Goal: Information Seeking & Learning: Learn about a topic

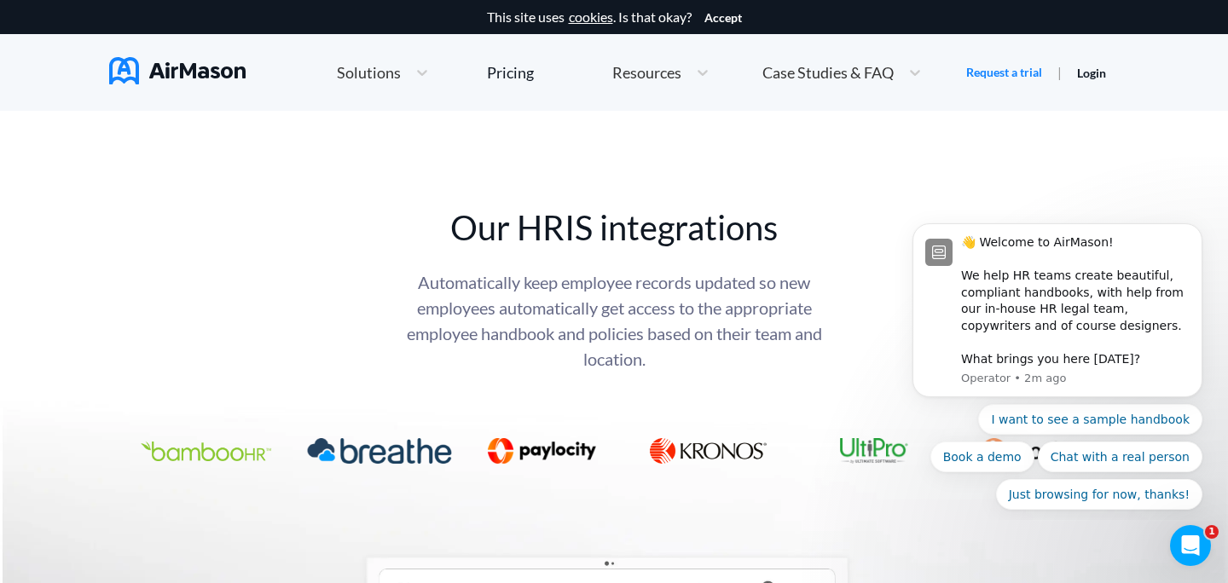
scroll to position [6581, 0]
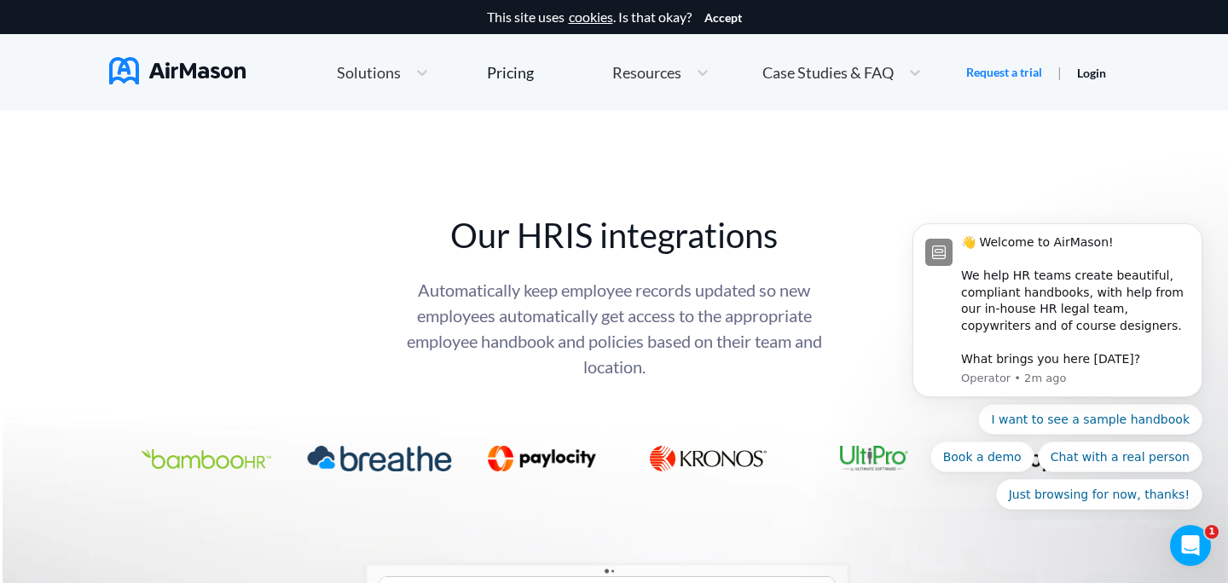
click at [213, 456] on img at bounding box center [206, 459] width 130 height 20
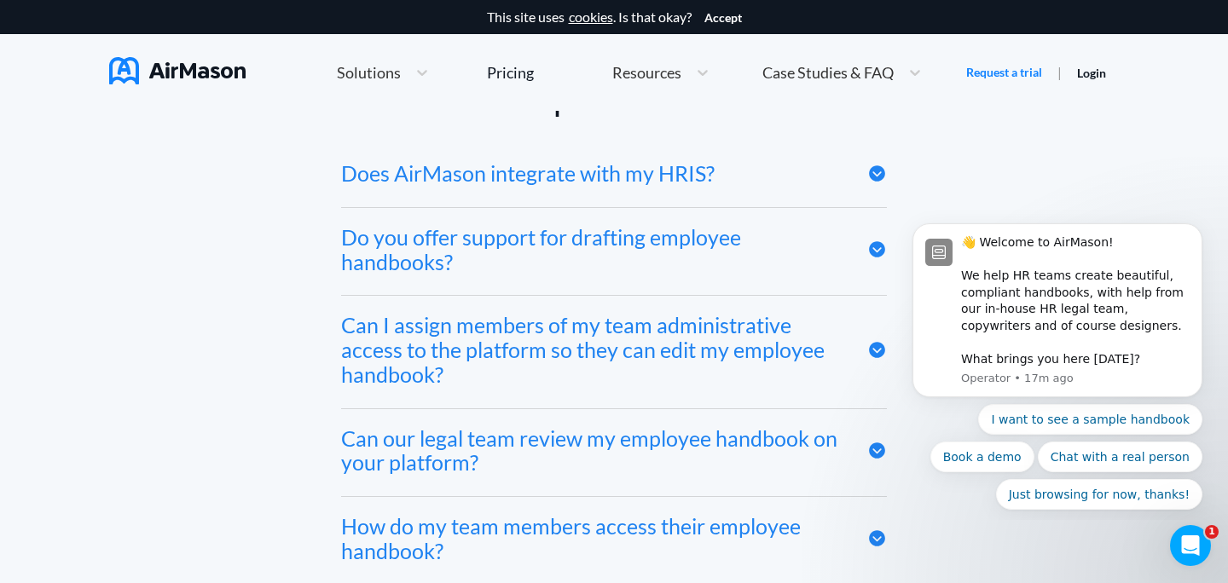
scroll to position [8093, 0]
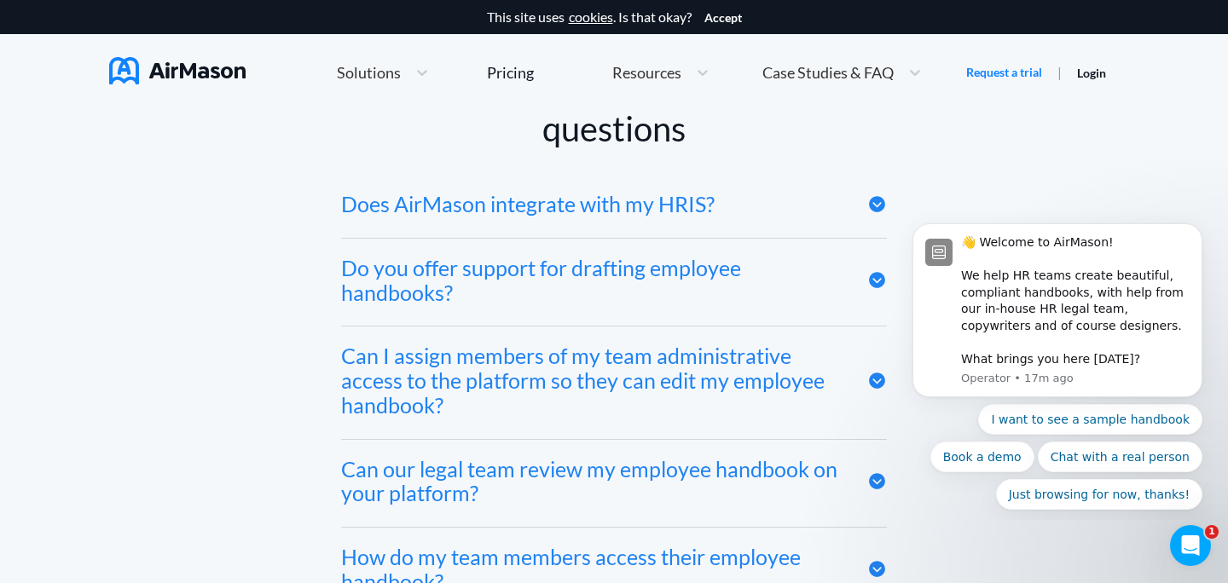
click at [703, 201] on div "Does AirMason integrate with my HRIS?" at bounding box center [527, 204] width 373 height 25
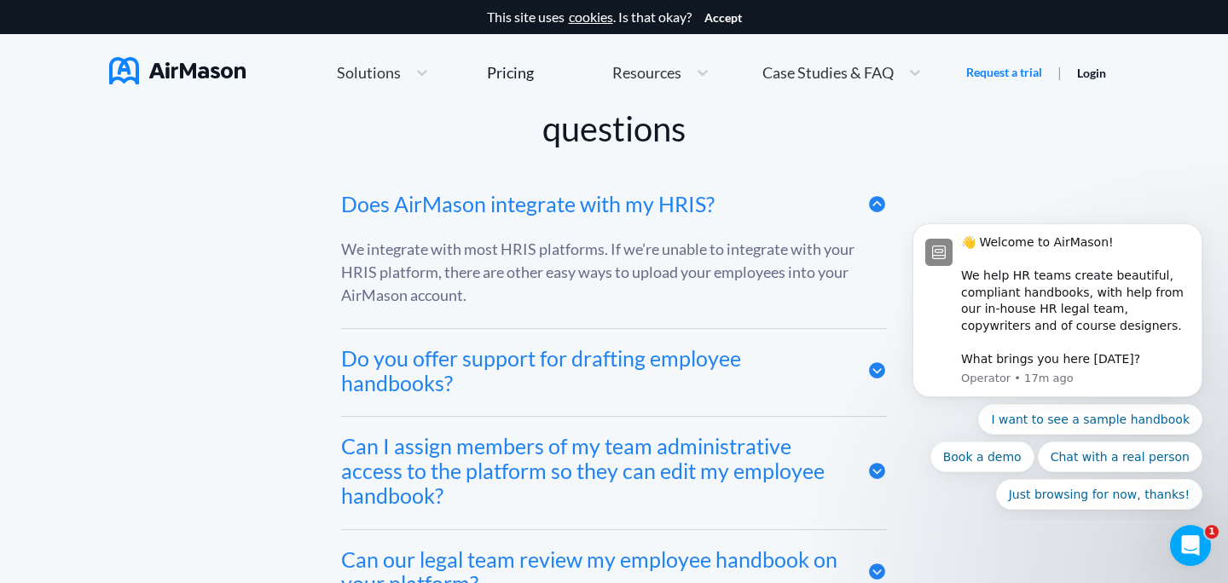
click at [703, 201] on div "Does AirMason integrate with my HRIS?" at bounding box center [527, 204] width 373 height 25
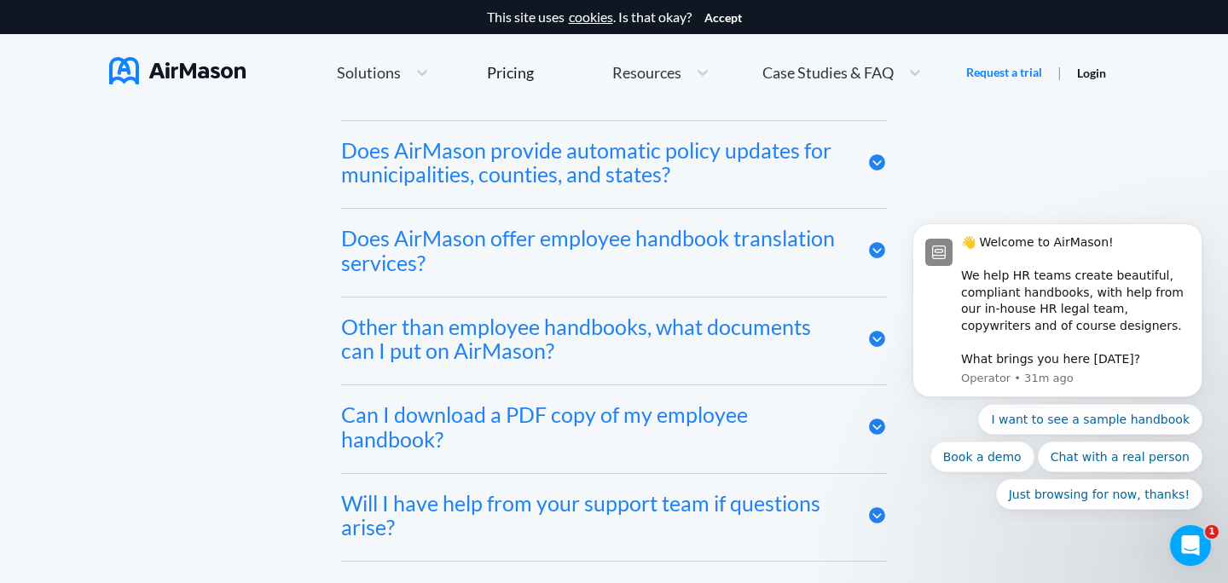
scroll to position [8939, 0]
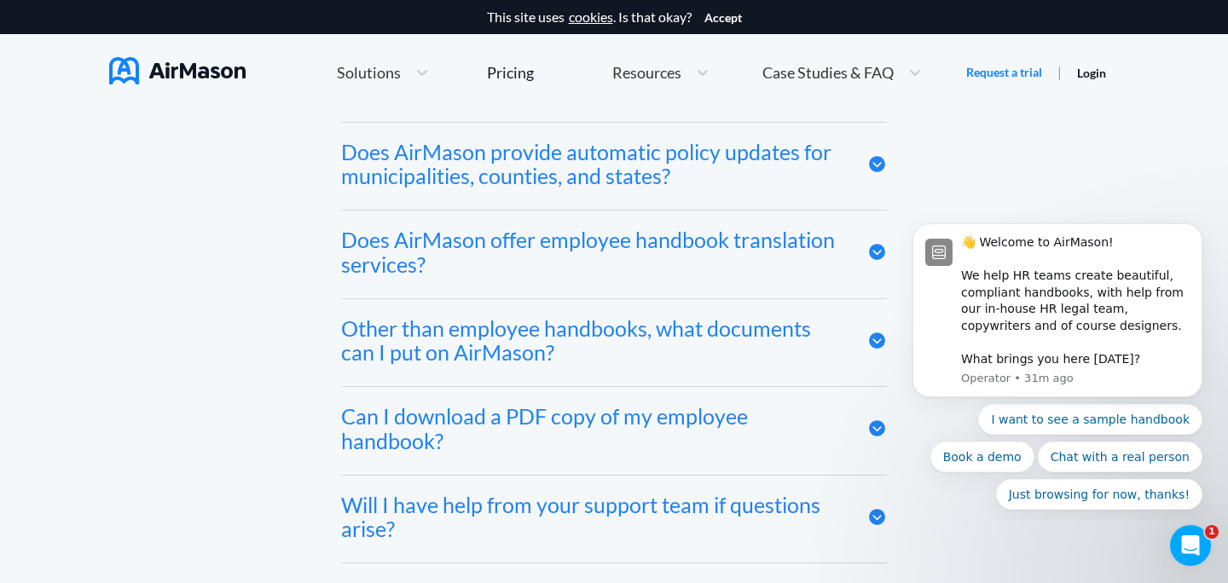
click at [734, 160] on div "Does AirMason provide automatic policy updates for municipalities, counties, an…" at bounding box center [591, 164] width 501 height 49
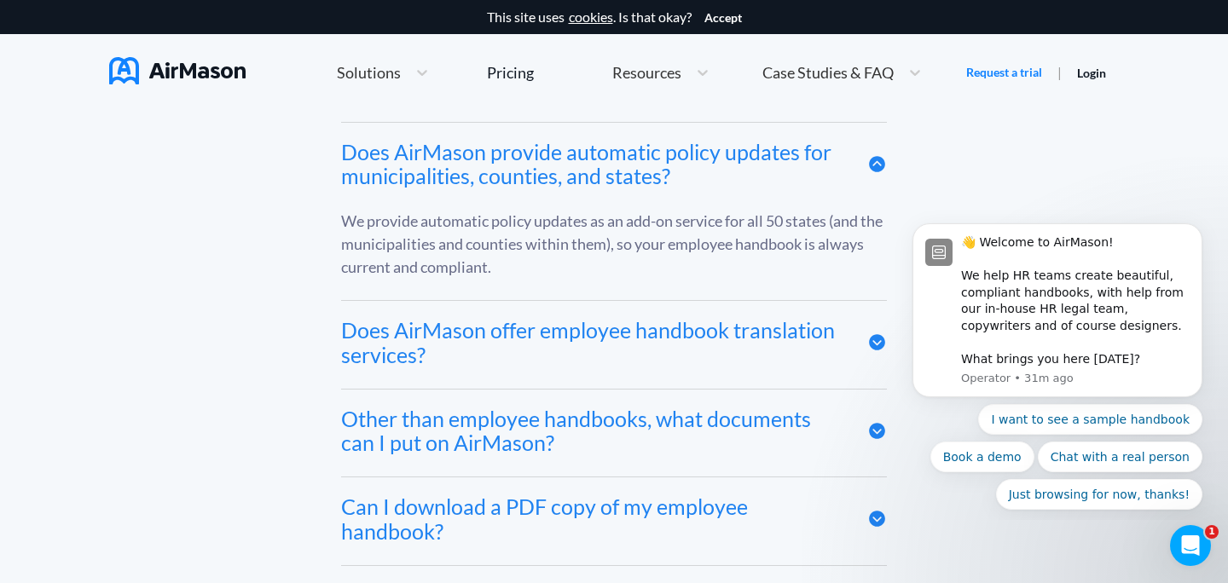
click at [734, 160] on div "Does AirMason provide automatic policy updates for municipalities, counties, an…" at bounding box center [591, 164] width 501 height 49
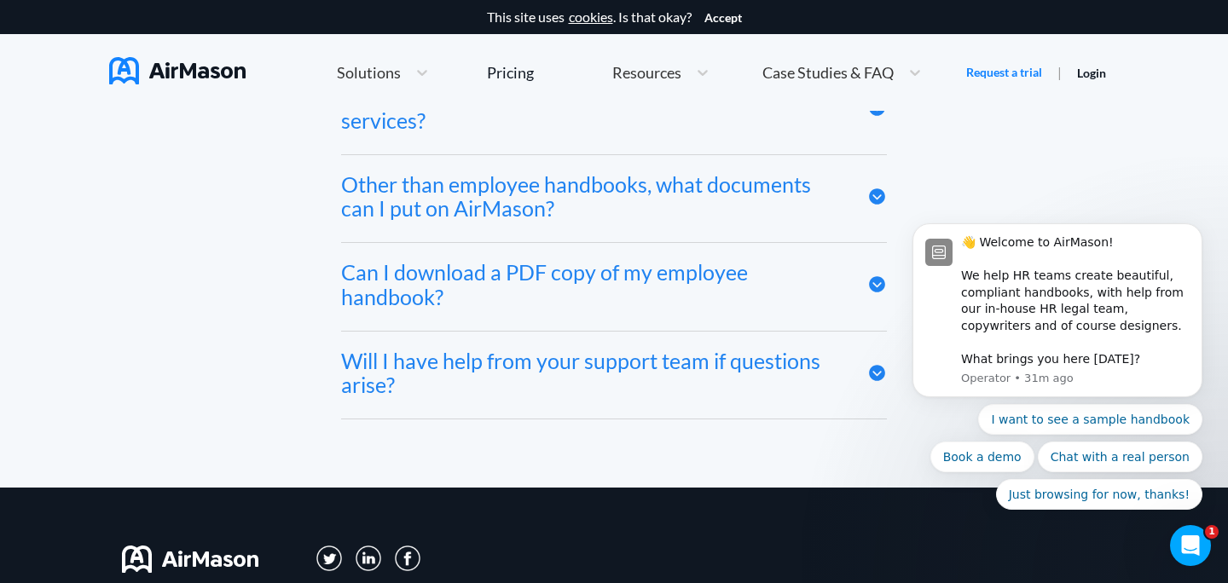
scroll to position [9086, 0]
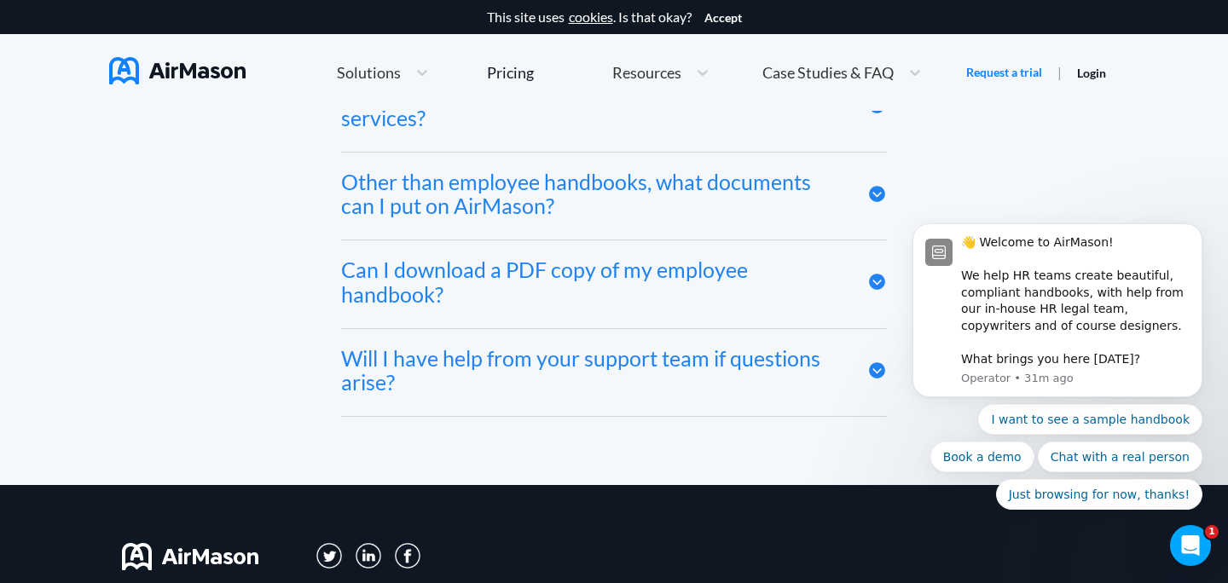
click at [744, 203] on div "Other than employee handbooks, what documents can I put on AirMason?" at bounding box center [591, 194] width 501 height 49
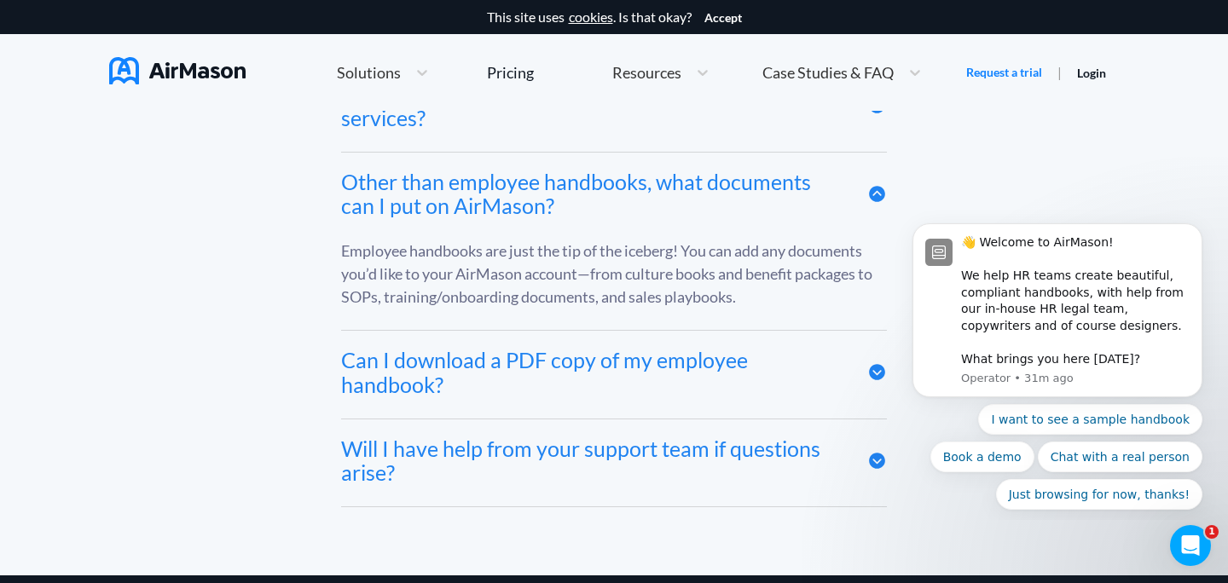
click at [604, 364] on div "Can I download a PDF copy of my employee handbook?" at bounding box center [591, 372] width 501 height 49
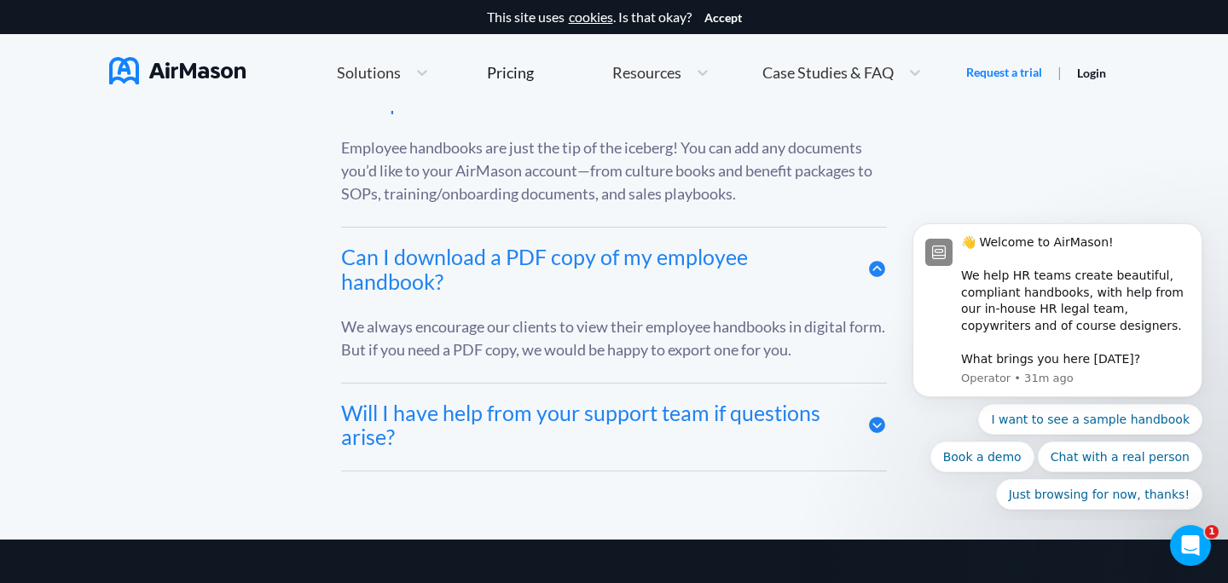
scroll to position [9226, 0]
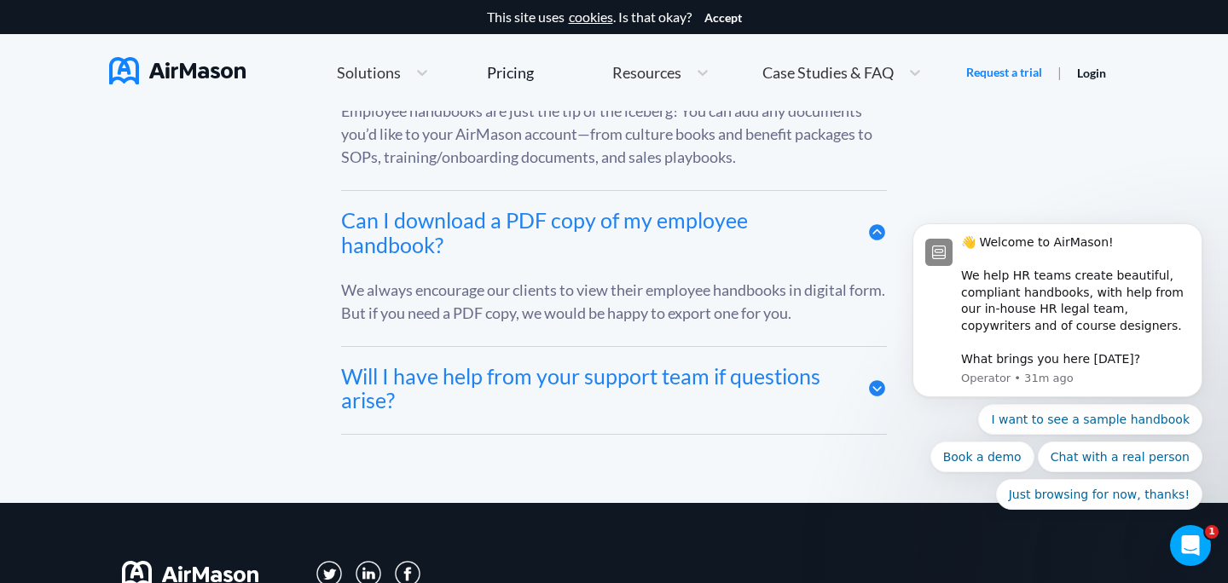
click at [604, 366] on div "Will I have help from your support team if questions arise?" at bounding box center [591, 388] width 501 height 49
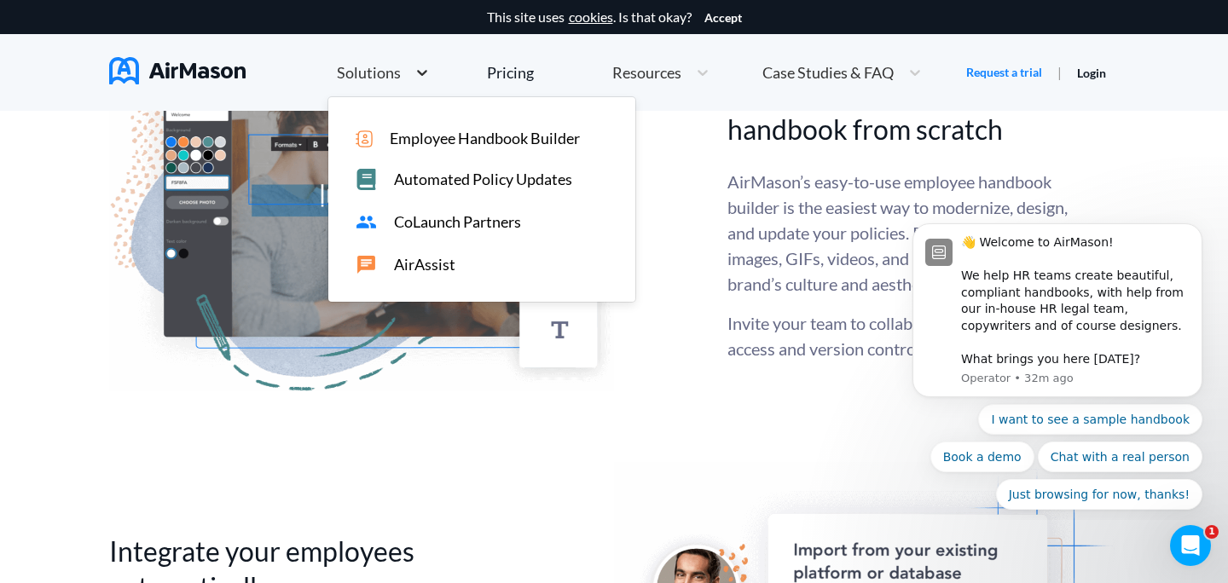
scroll to position [3411, 0]
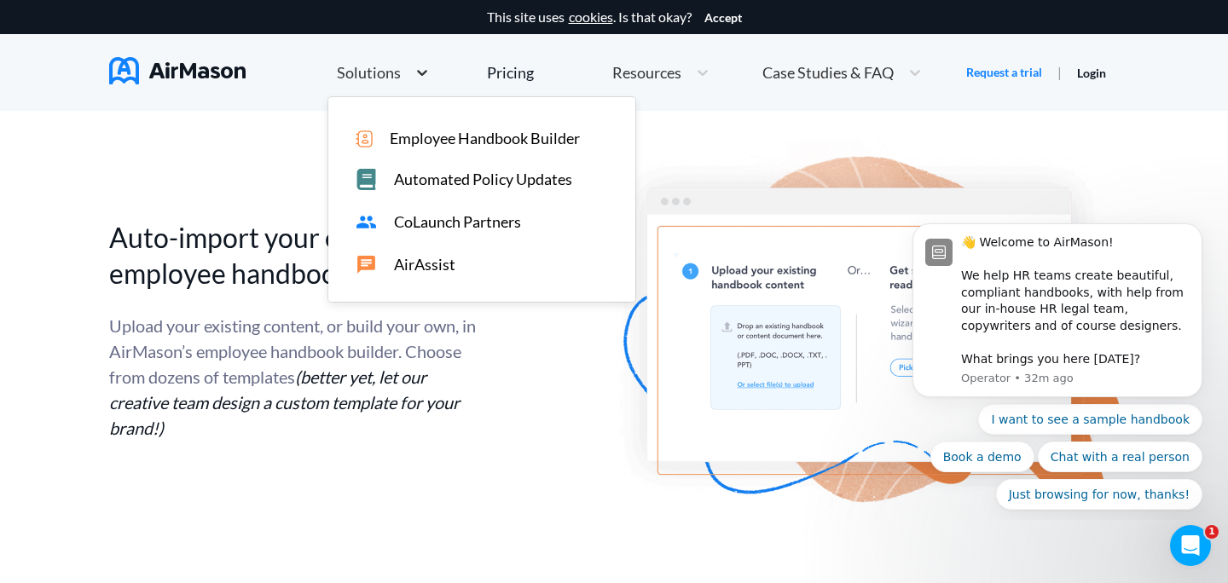
click at [409, 66] on div at bounding box center [422, 72] width 31 height 17
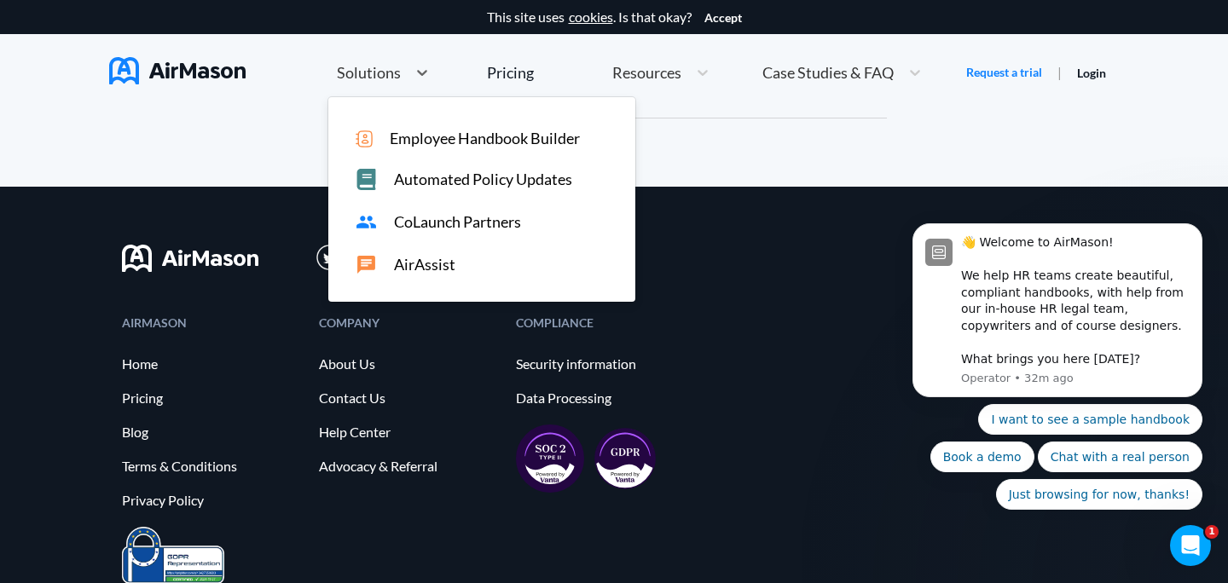
scroll to position [9653, 0]
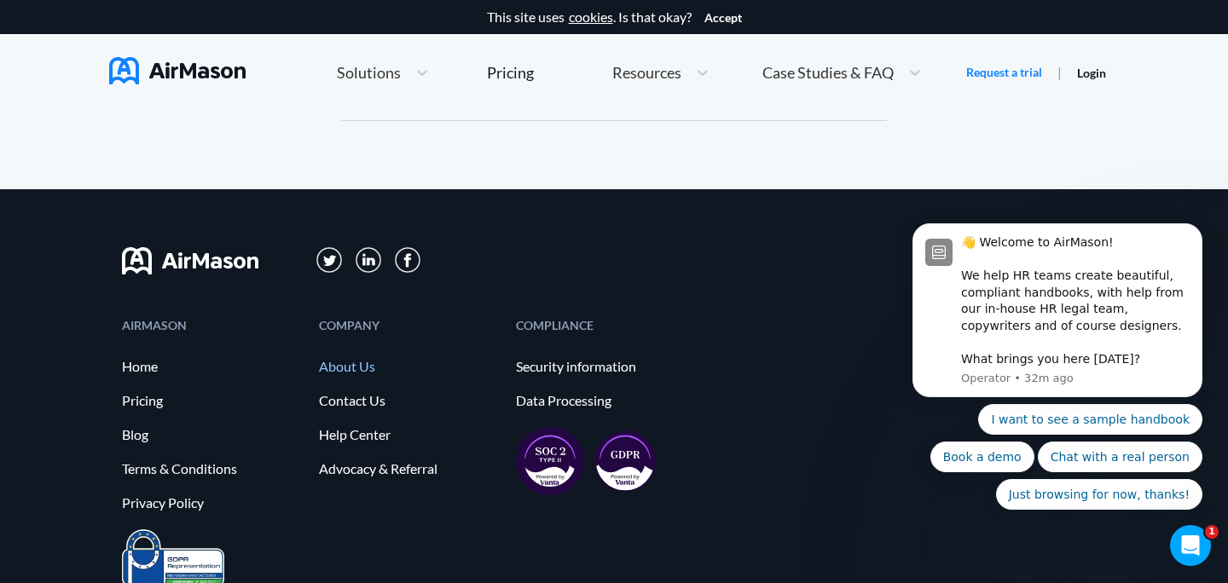
click at [356, 364] on link "About Us" at bounding box center [409, 366] width 180 height 15
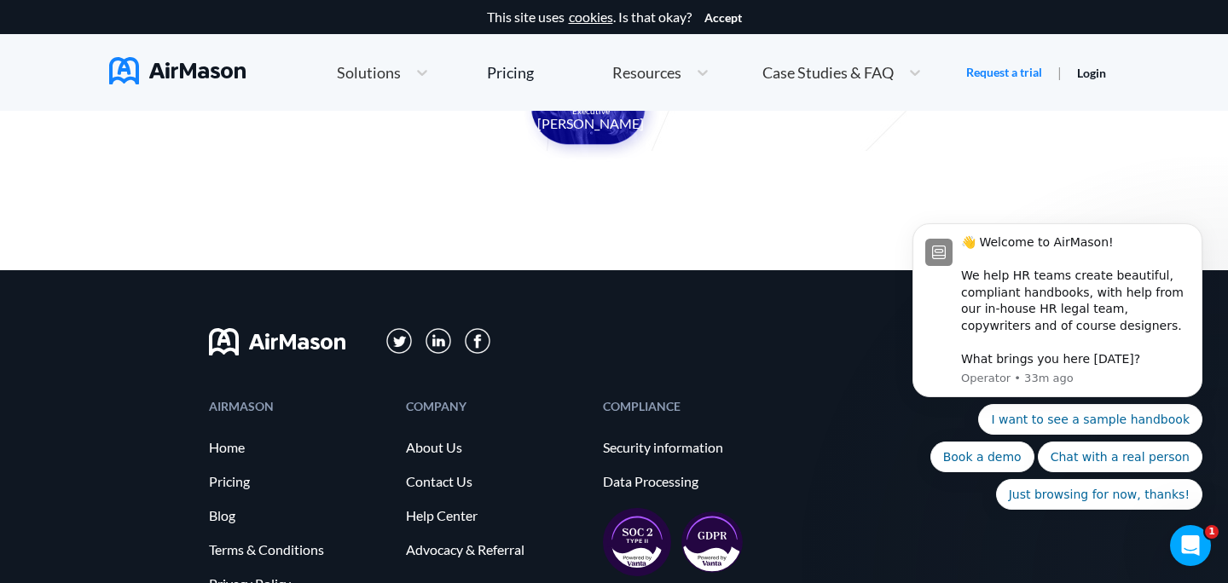
scroll to position [1789, 0]
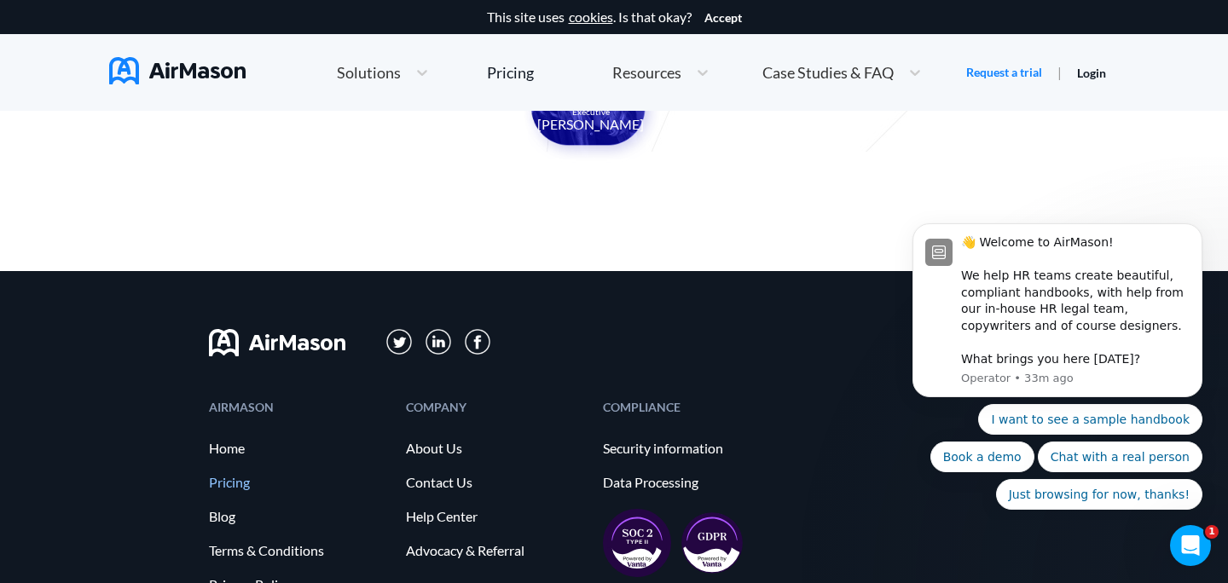
click at [236, 485] on link "Pricing" at bounding box center [299, 482] width 180 height 15
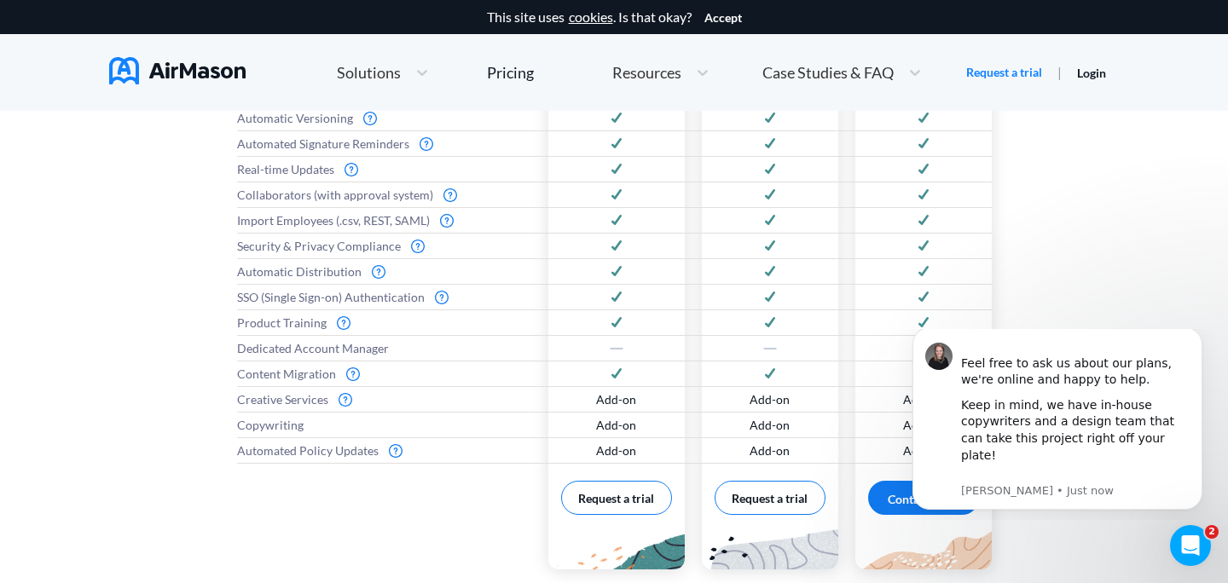
scroll to position [941, 0]
